Goal: Information Seeking & Learning: Learn about a topic

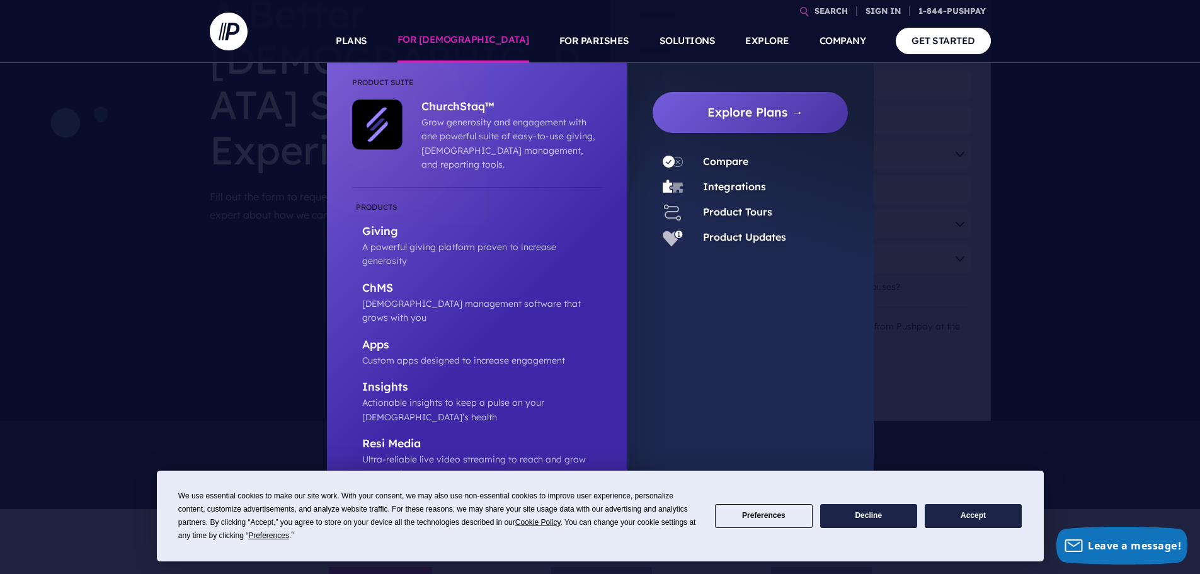
scroll to position [315, 0]
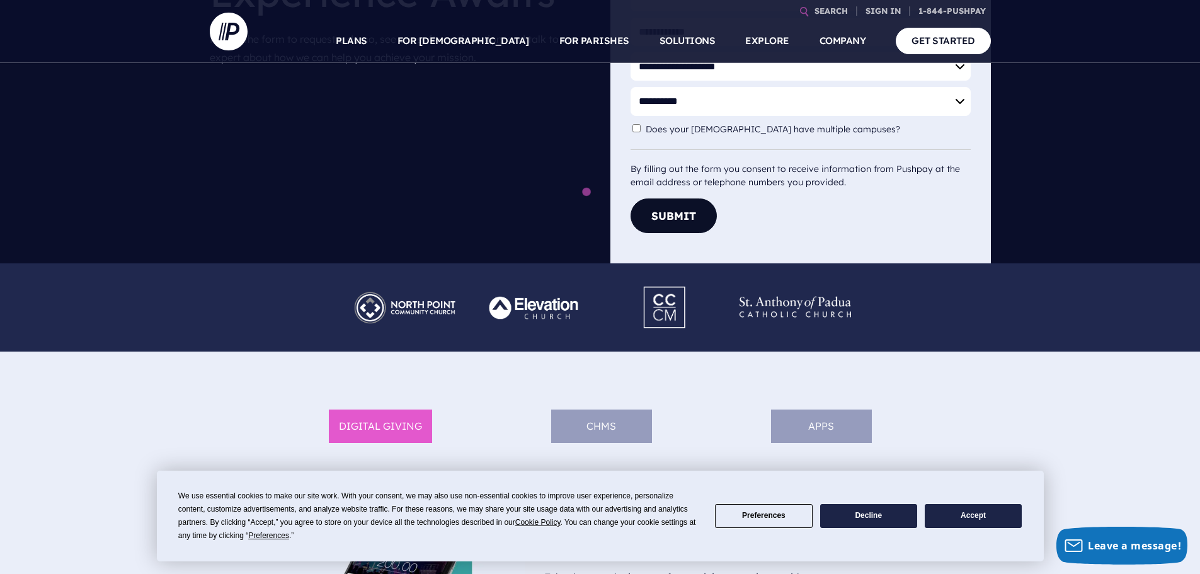
click at [998, 512] on button "Accept" at bounding box center [973, 516] width 97 height 25
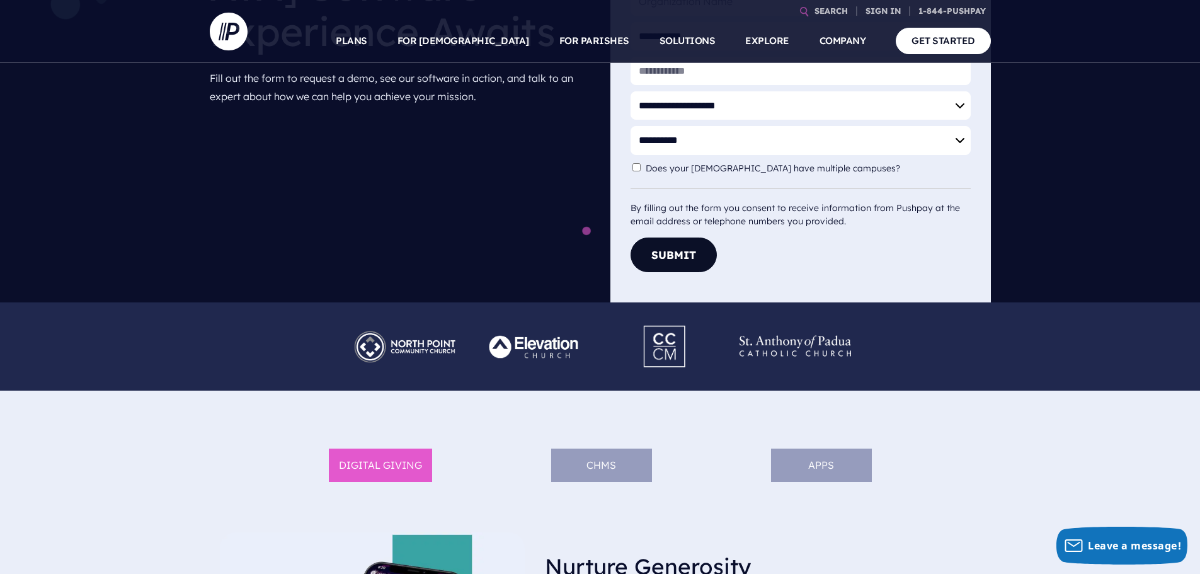
scroll to position [214, 0]
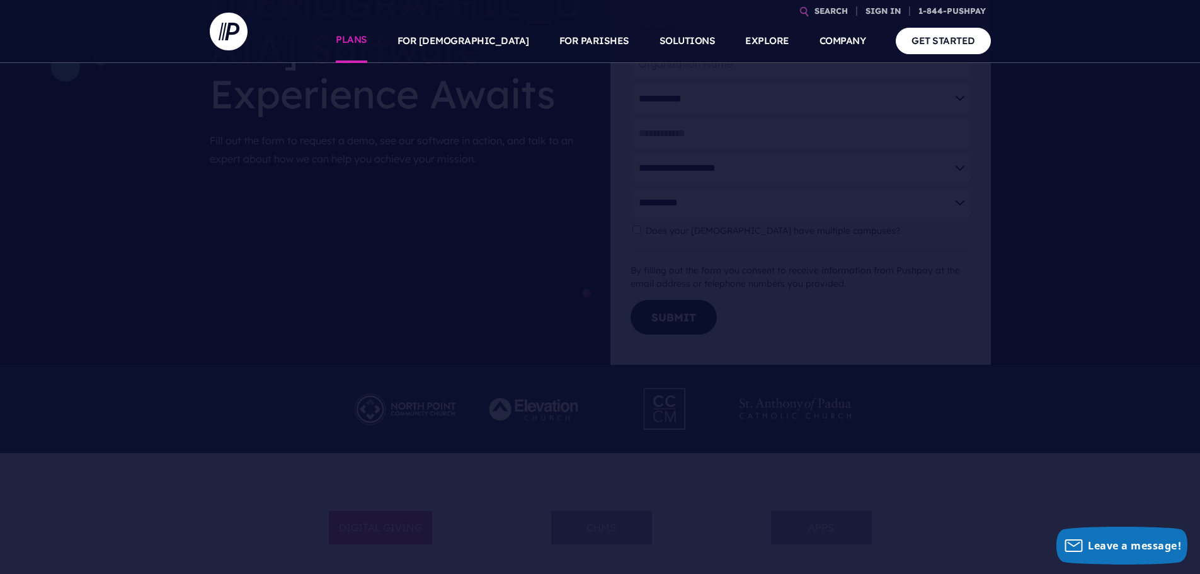
click at [367, 47] on link "PLANS" at bounding box center [352, 41] width 32 height 44
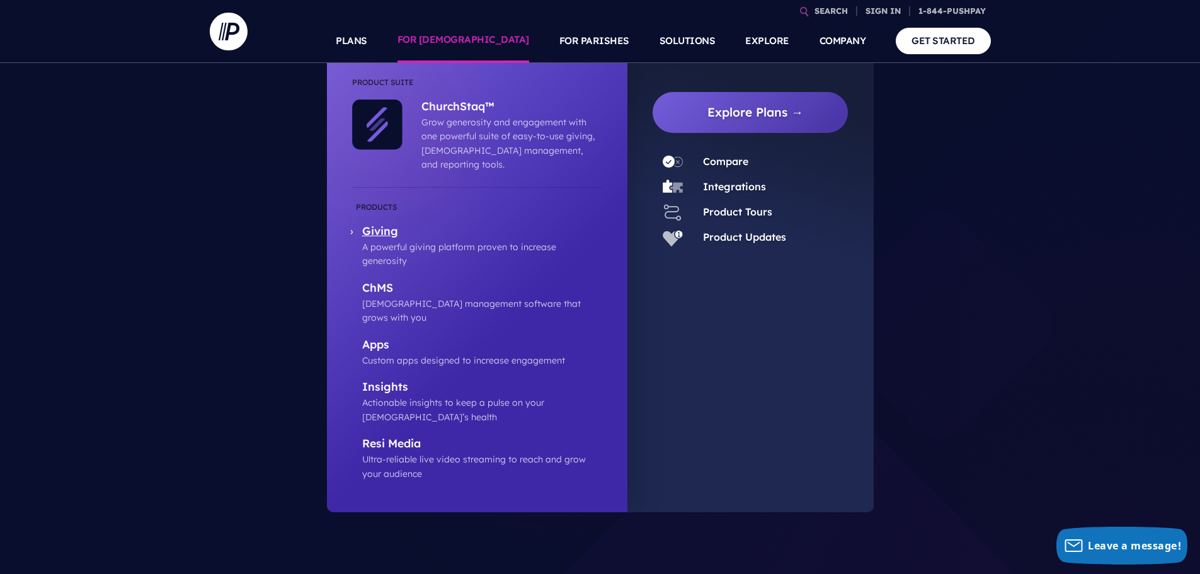
click at [447, 240] on p "A powerful giving platform proven to increase generosity" at bounding box center [482, 254] width 240 height 28
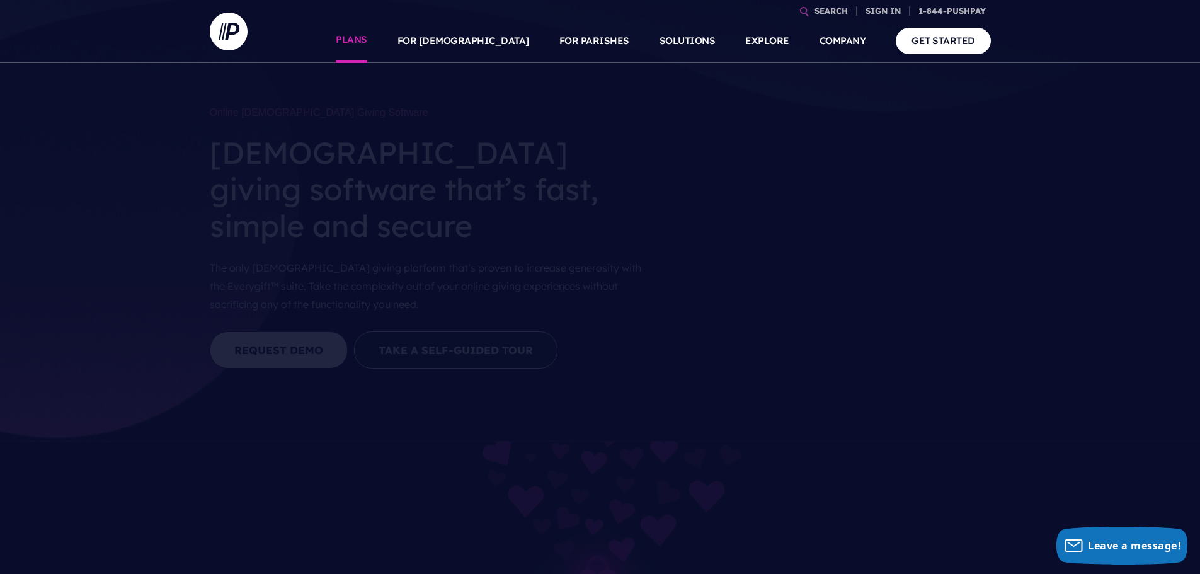
click at [367, 42] on link "PLANS" at bounding box center [352, 41] width 32 height 44
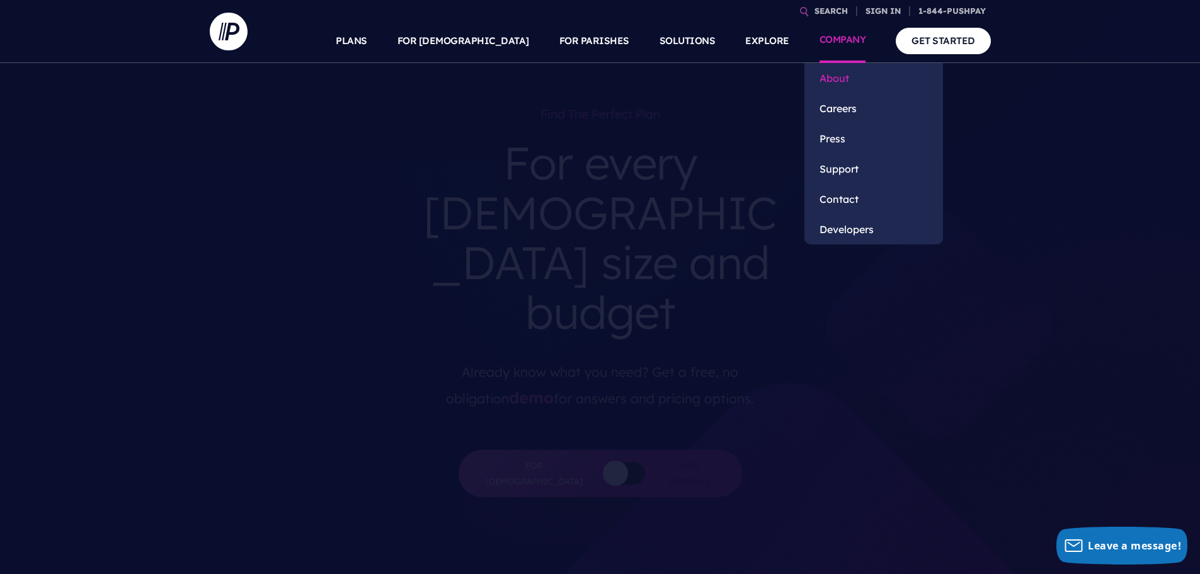
click at [845, 77] on link "About" at bounding box center [874, 78] width 139 height 30
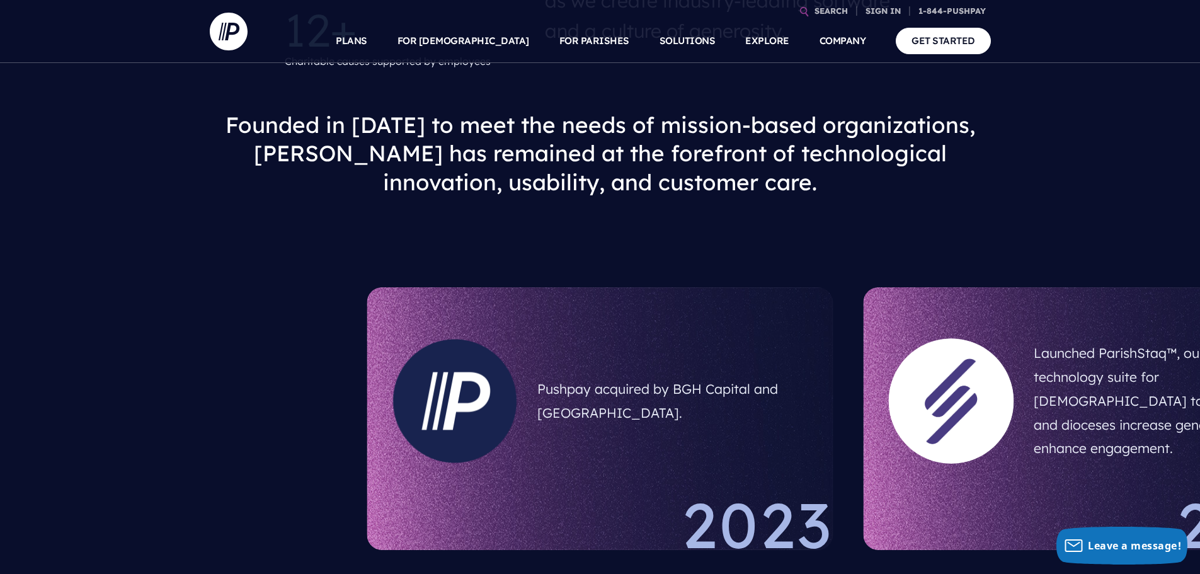
scroll to position [756, 0]
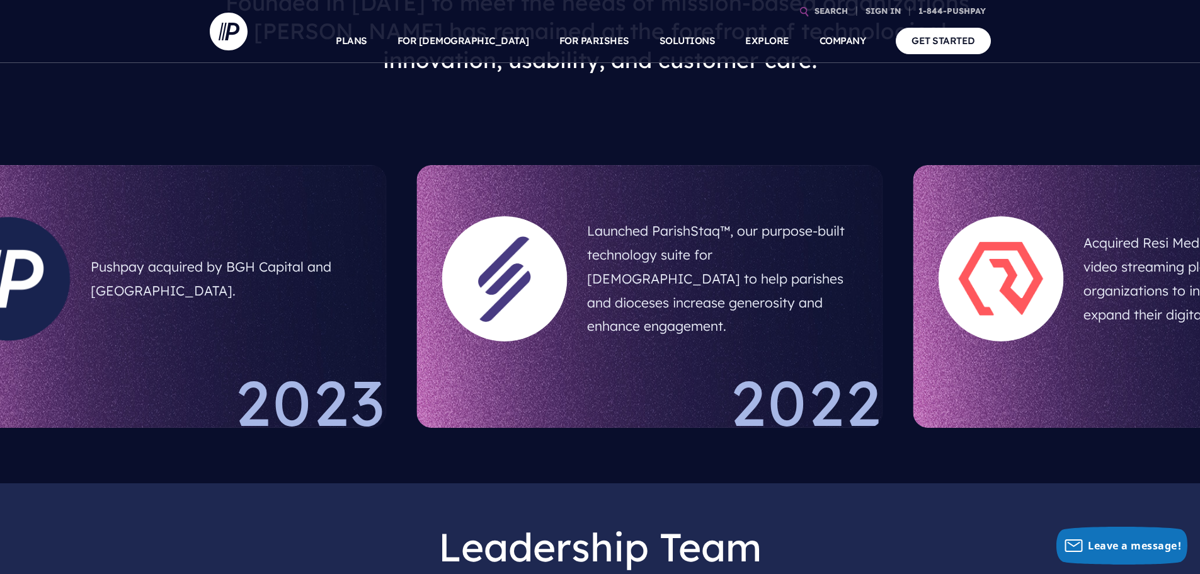
click at [498, 397] on div "2022" at bounding box center [650, 399] width 466 height 57
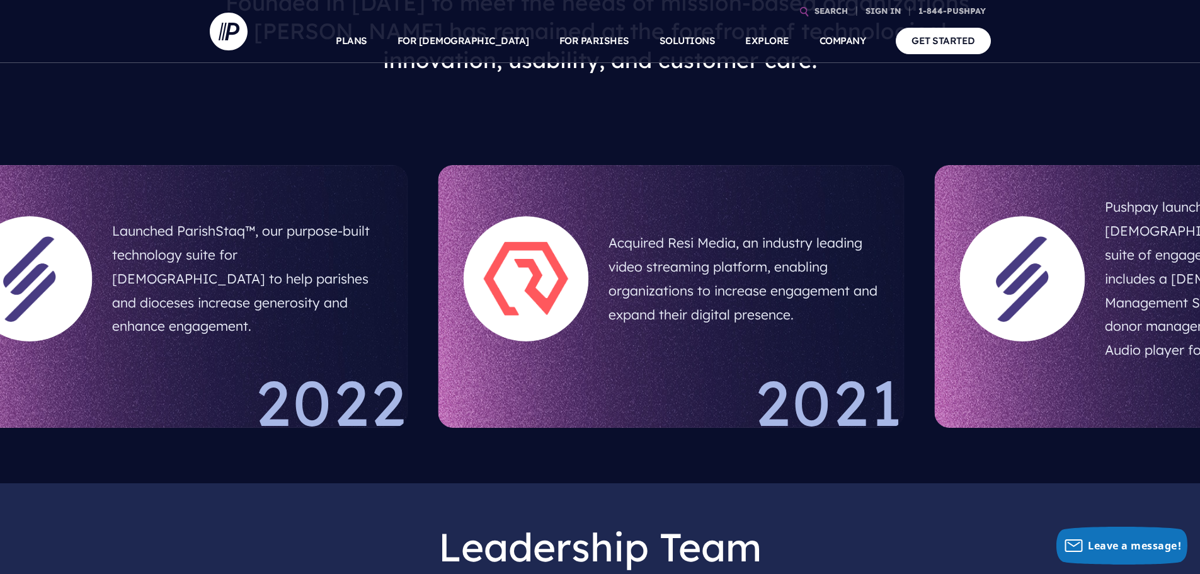
click at [425, 377] on section "Acquired Resi Media, an industry leading video streaming platform, enabling org…" at bounding box center [671, 296] width 496 height 293
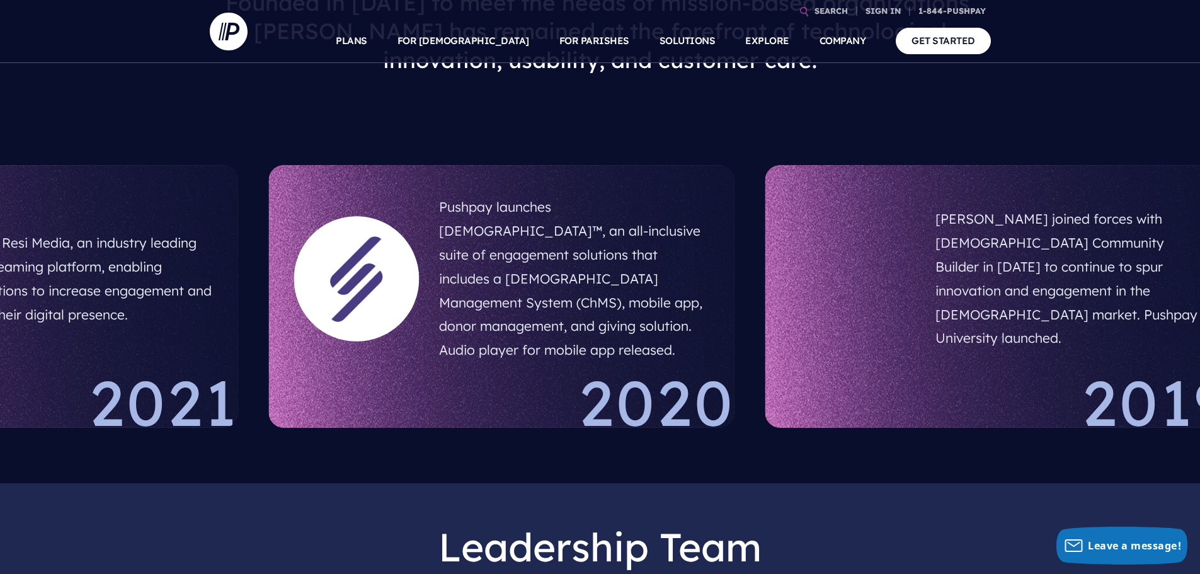
click at [98, 371] on div "2021" at bounding box center [6, 399] width 466 height 57
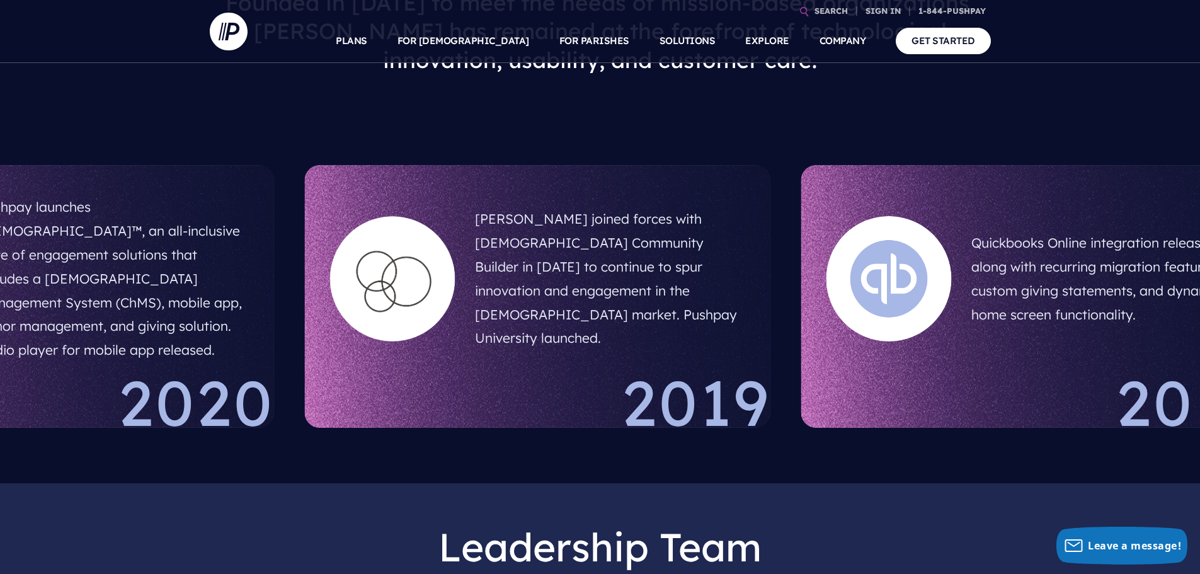
click at [394, 359] on div "[PERSON_NAME] joined forces with [DEMOGRAPHIC_DATA] Community Builder in [DATE]…" at bounding box center [538, 296] width 466 height 263
